Goal: Entertainment & Leisure: Consume media (video, audio)

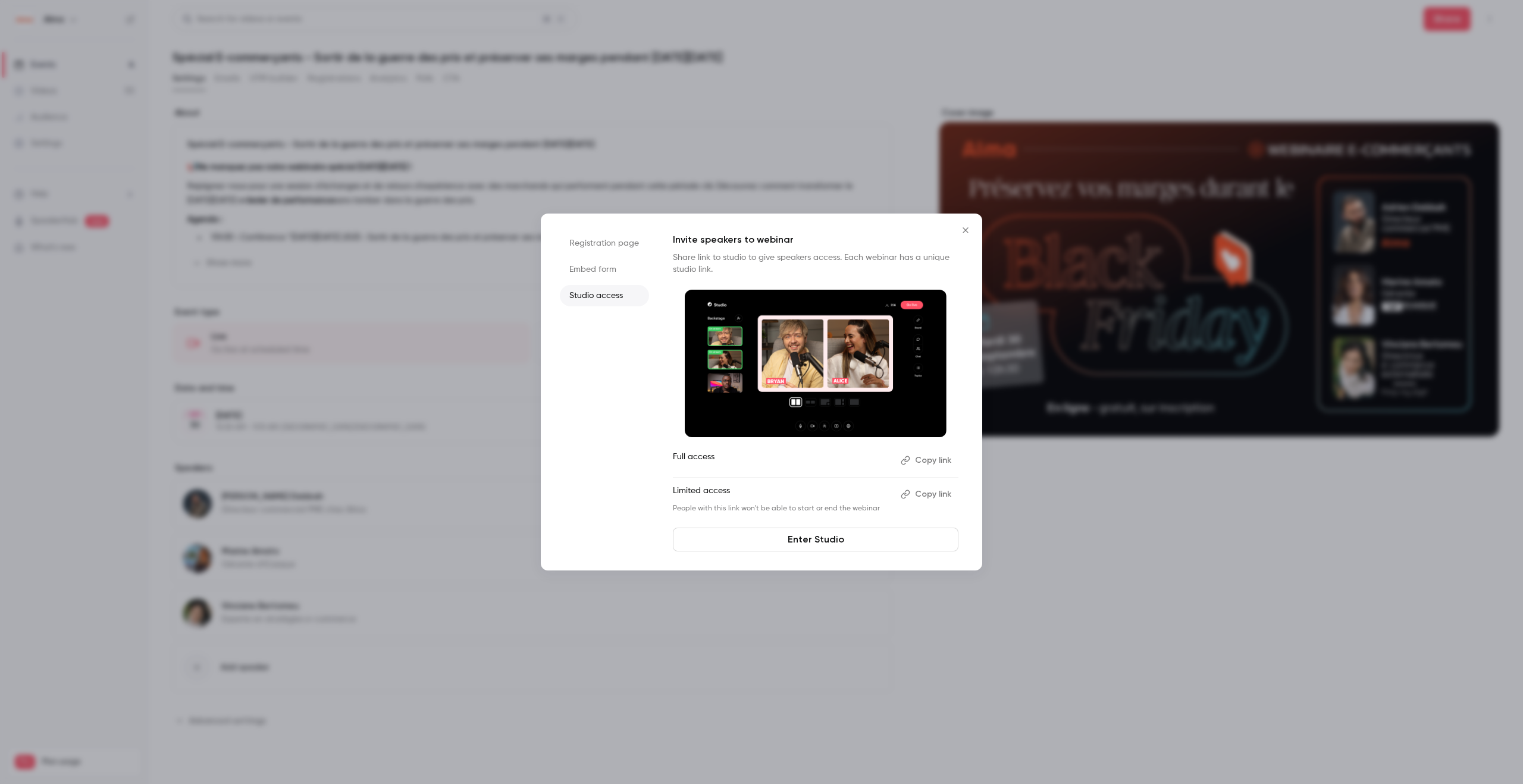
click at [965, 228] on icon "Close" at bounding box center [965, 230] width 14 height 10
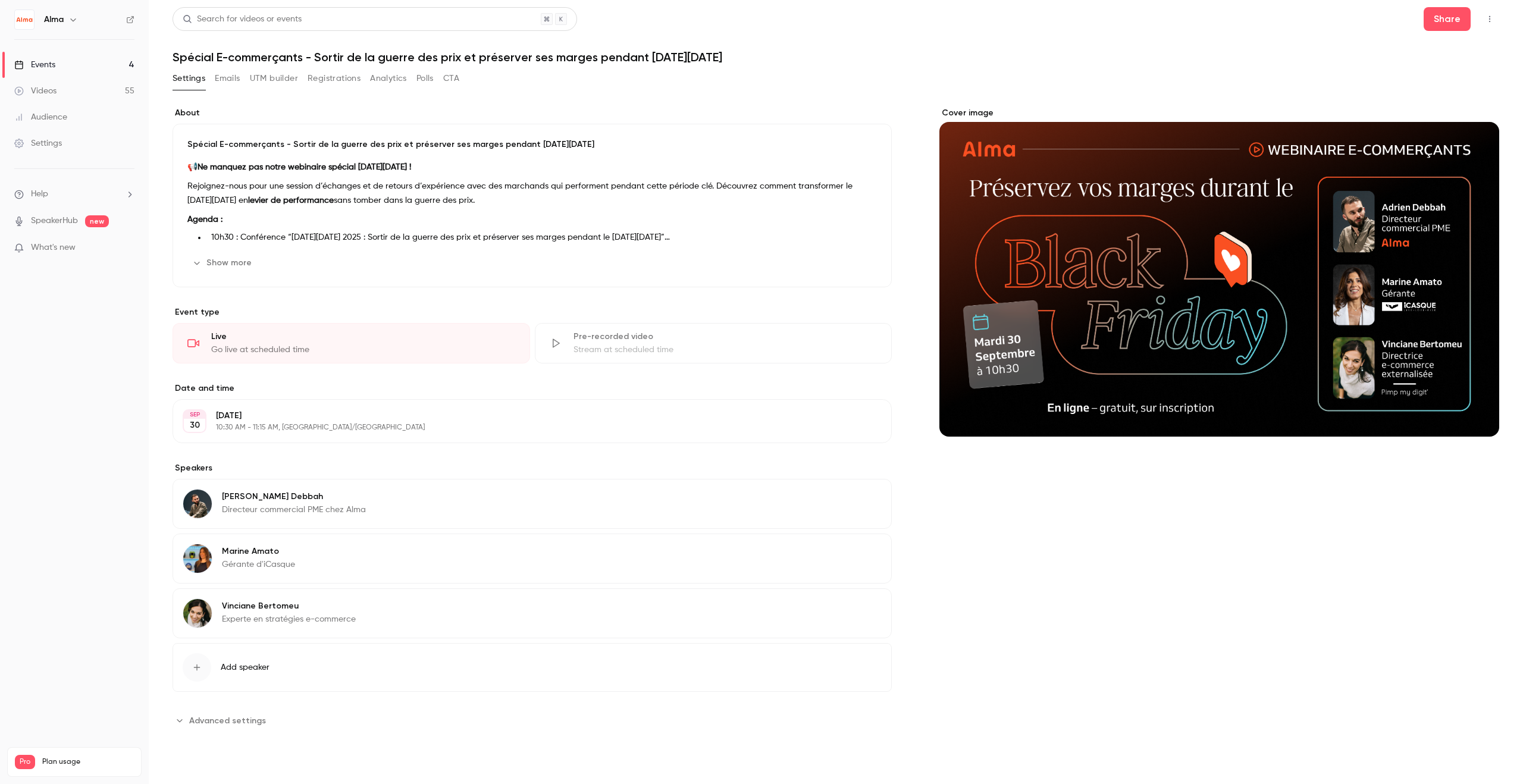
click at [227, 85] on button "Emails" at bounding box center [227, 78] width 25 height 19
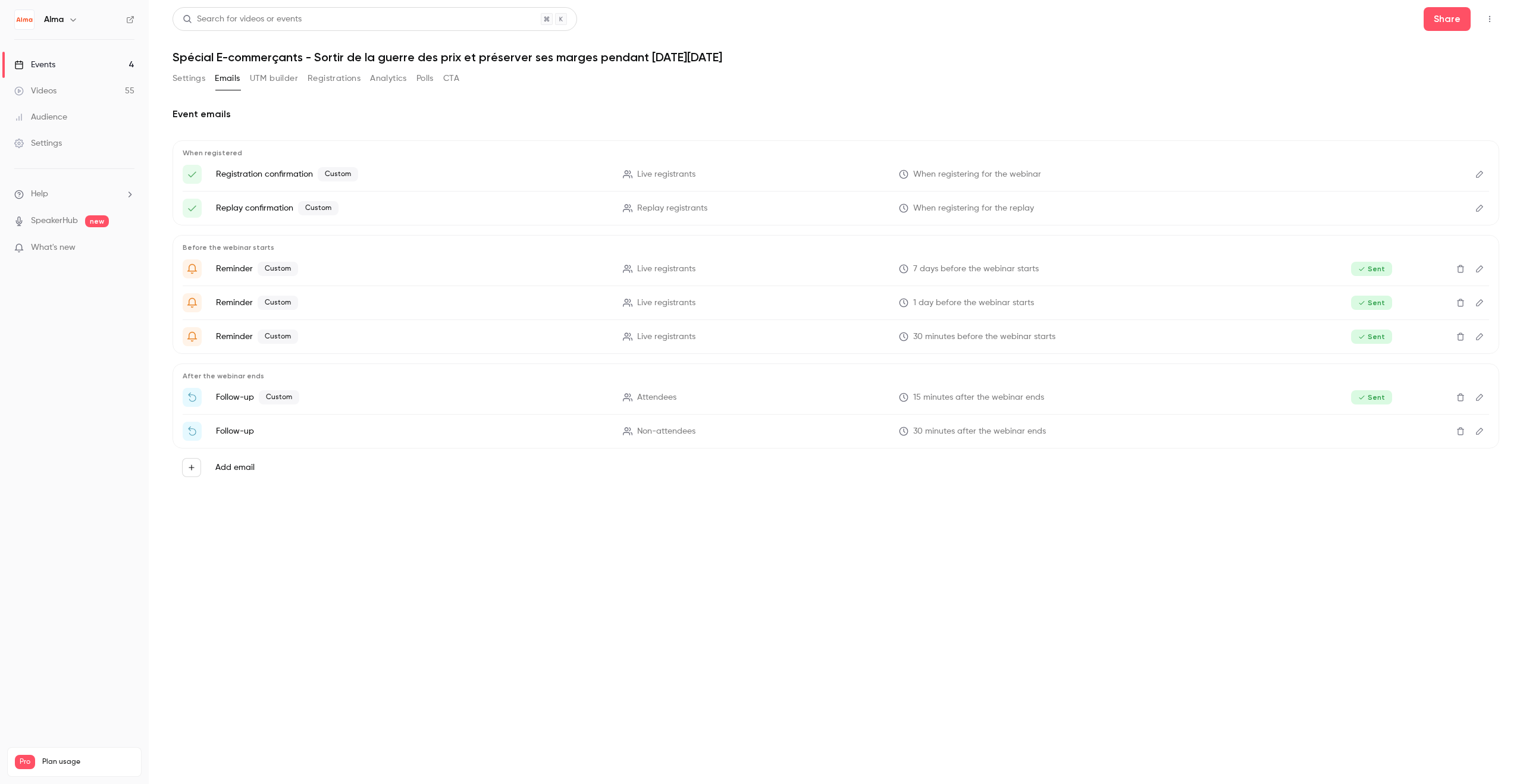
click at [281, 82] on button "UTM builder" at bounding box center [273, 78] width 48 height 19
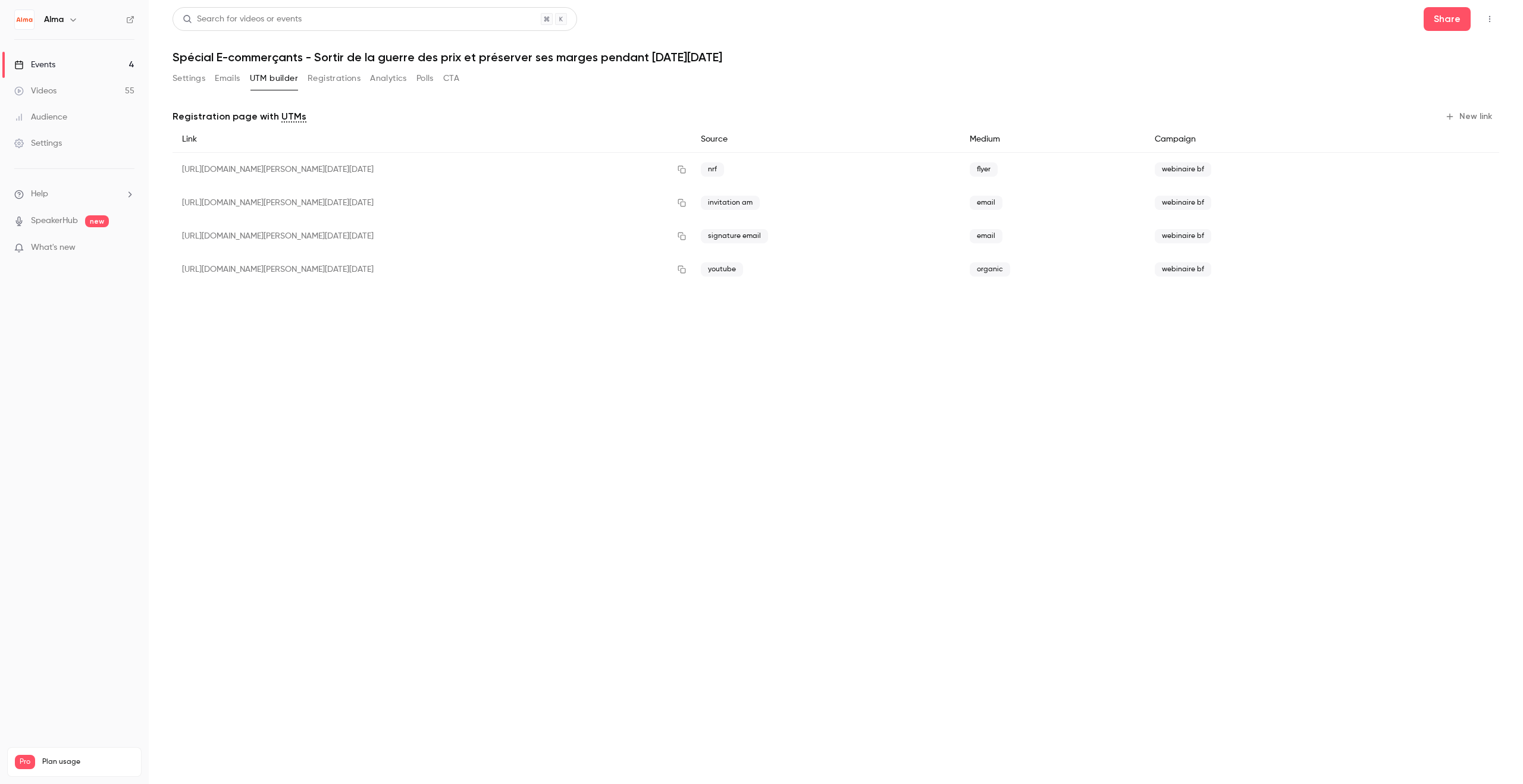
click at [370, 85] on button "Analytics" at bounding box center [388, 78] width 37 height 19
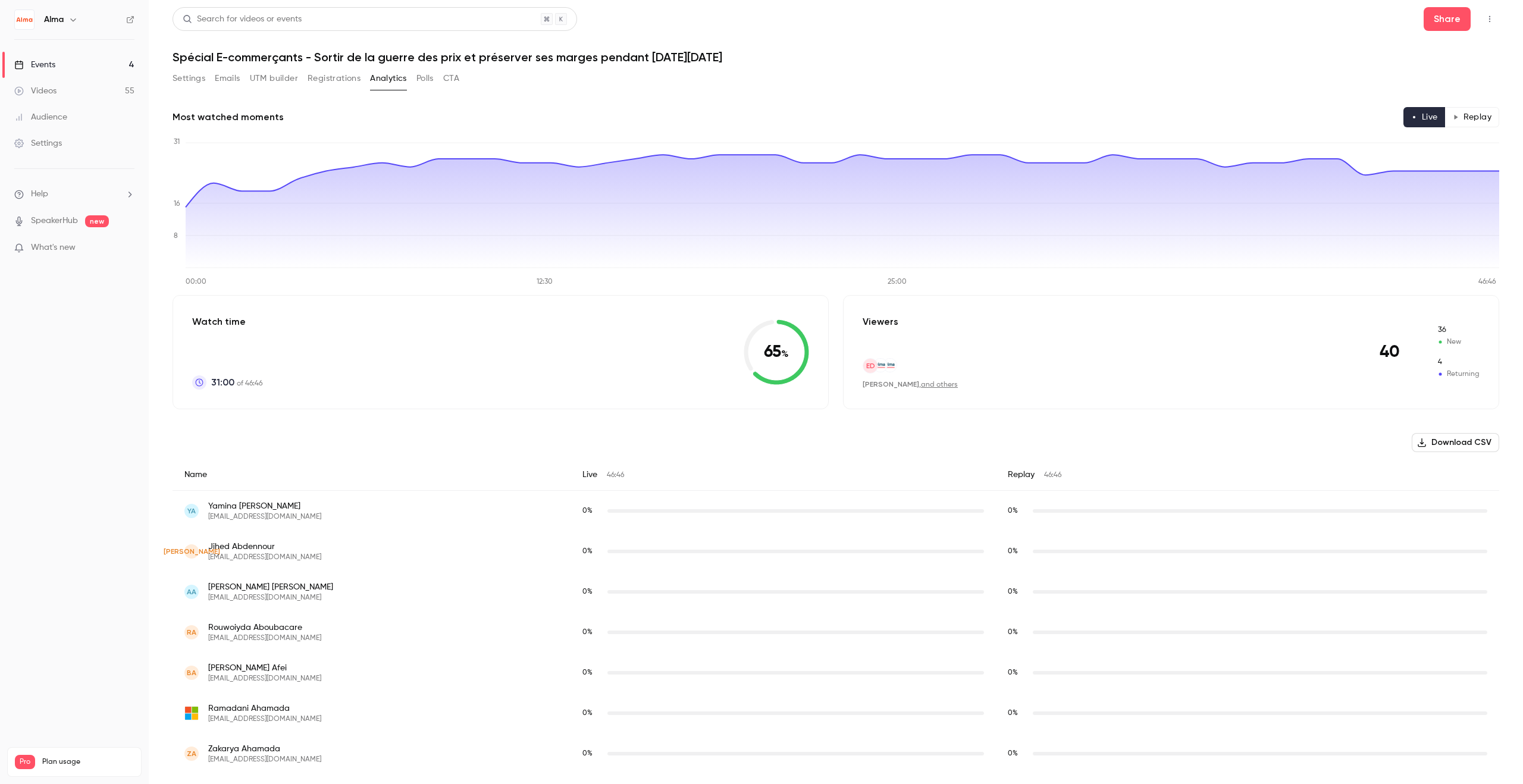
click at [87, 93] on link "Videos 55" at bounding box center [74, 91] width 149 height 26
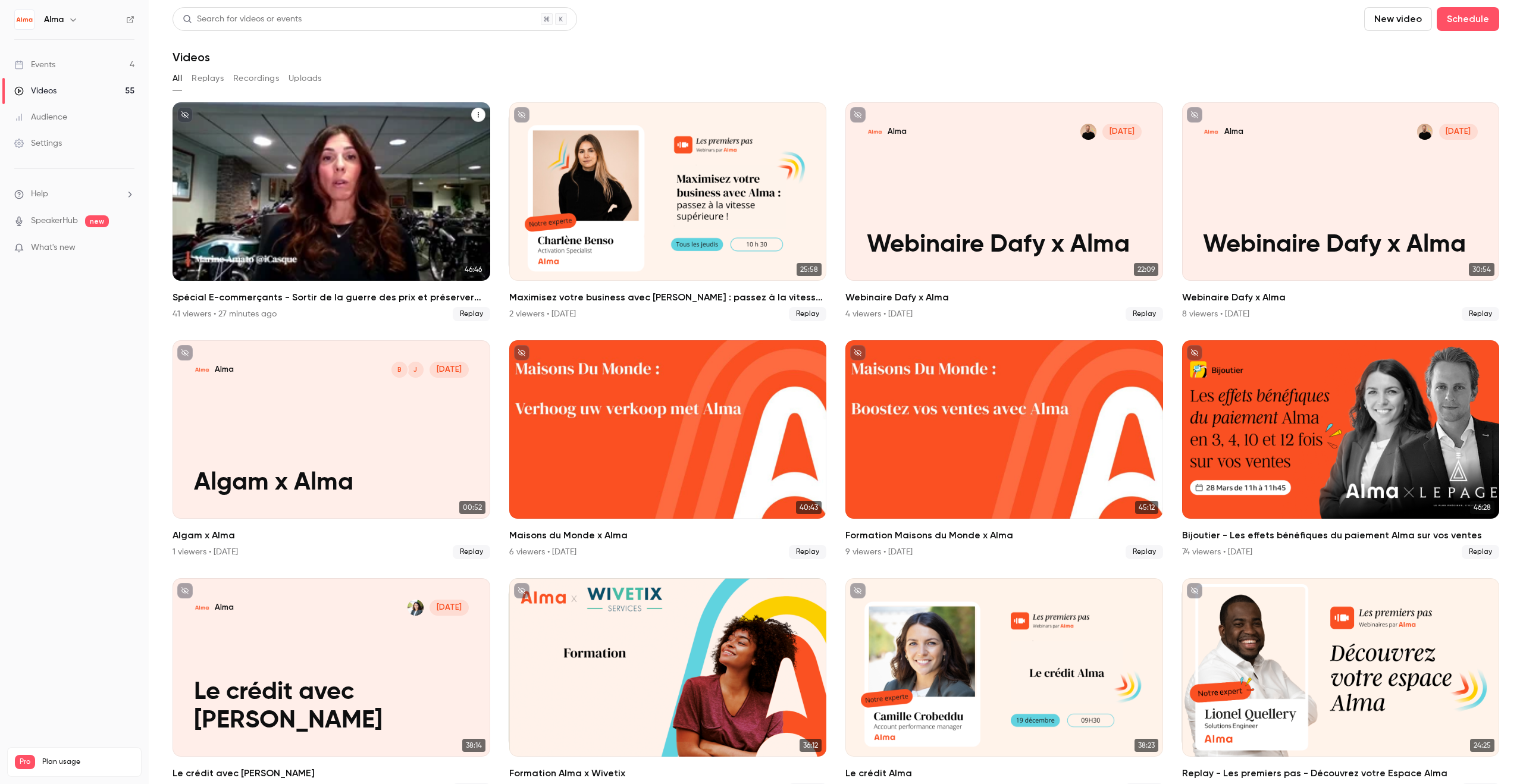
click at [389, 218] on div "Spécial E-commerçants - Sortir de la guerre des prix et préserver ses marges pe…" at bounding box center [331, 191] width 318 height 178
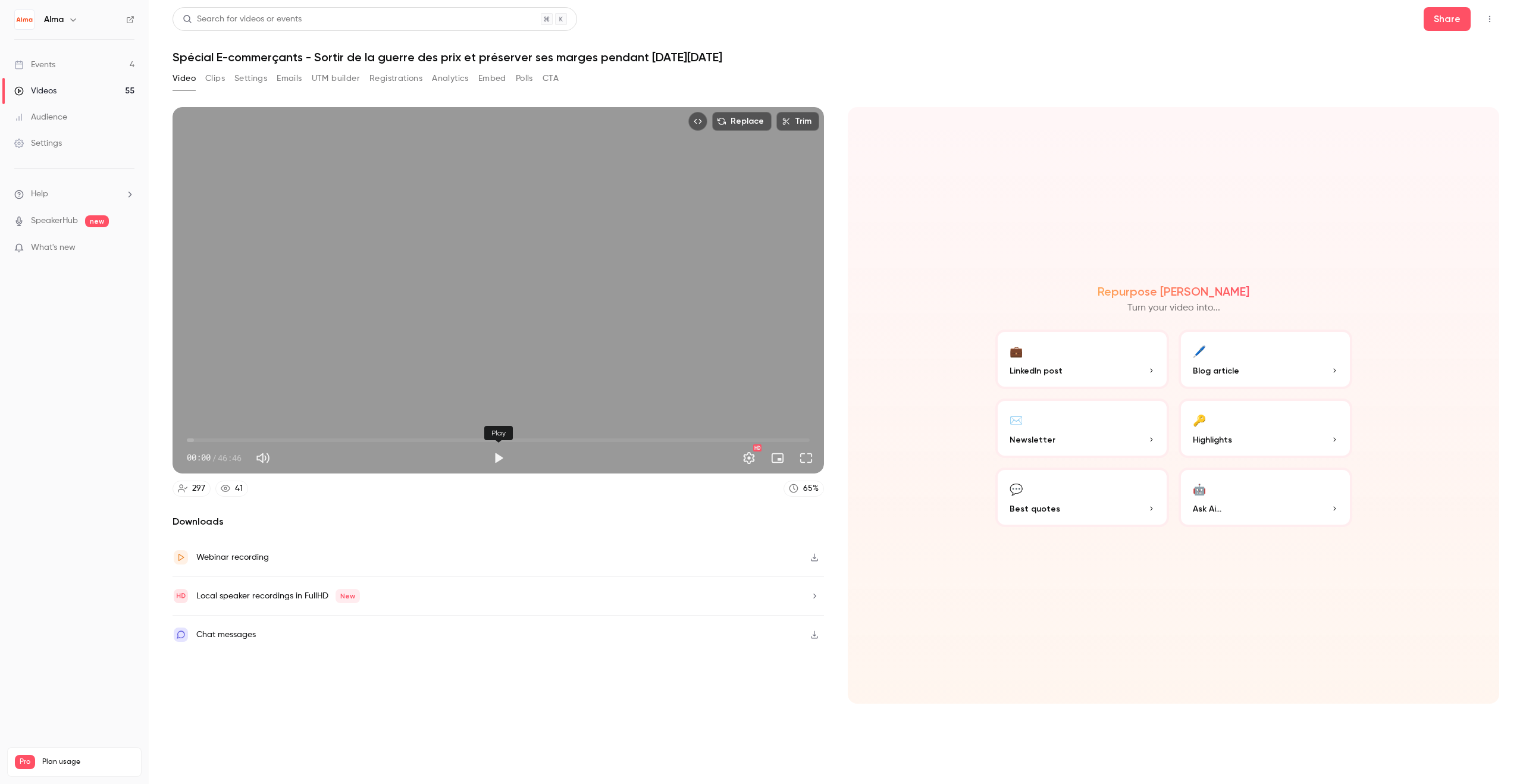
click at [493, 458] on button "Play" at bounding box center [498, 458] width 23 height 23
click at [685, 268] on div "Replace Trim 00:01 00:01 / 46:46 HD" at bounding box center [498, 290] width 651 height 366
click at [804, 563] on div "Webinar recording" at bounding box center [498, 558] width 651 height 38
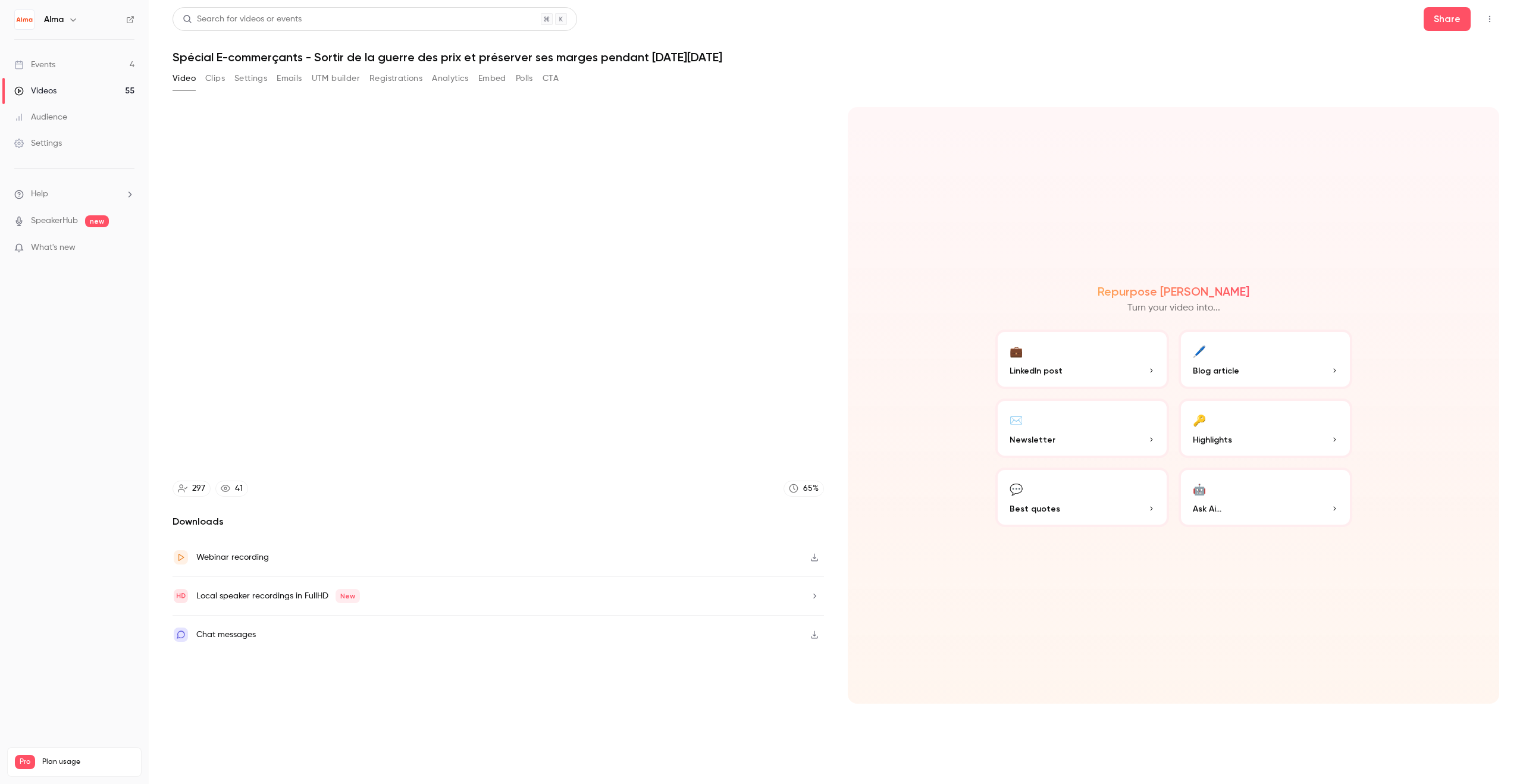
type input "*****"
